Goal: Find contact information: Find contact information

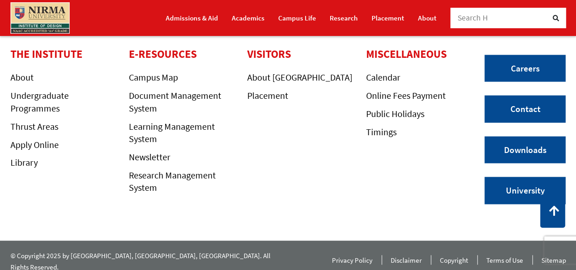
scroll to position [851, 0]
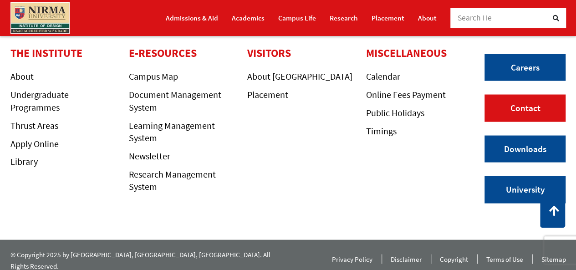
click at [527, 107] on link "Contact" at bounding box center [524, 107] width 81 height 27
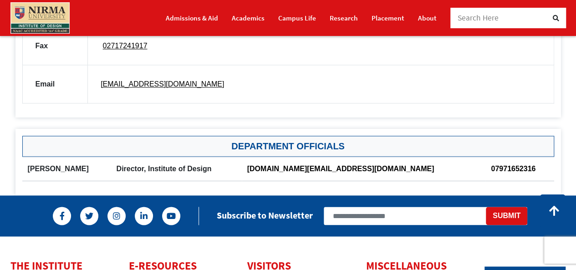
scroll to position [647, 0]
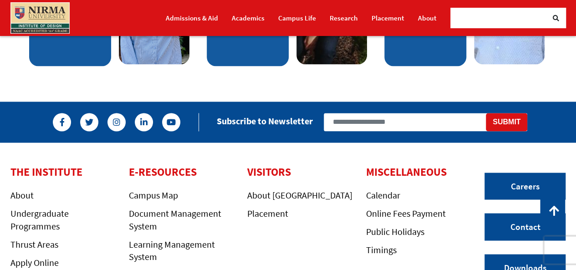
scroll to position [853, 0]
